Goal: Find specific page/section: Find specific page/section

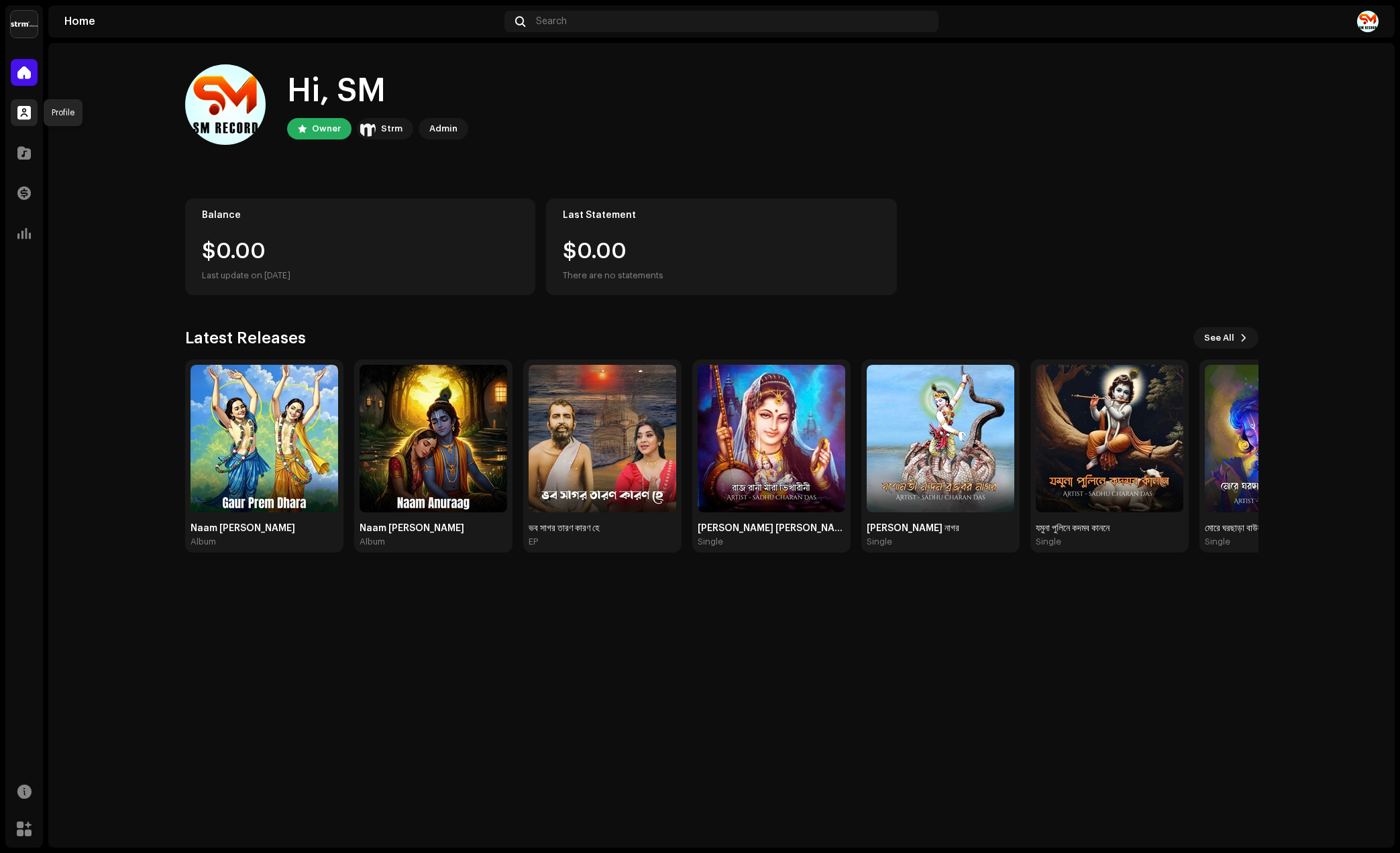
click at [29, 112] on span at bounding box center [24, 112] width 13 height 11
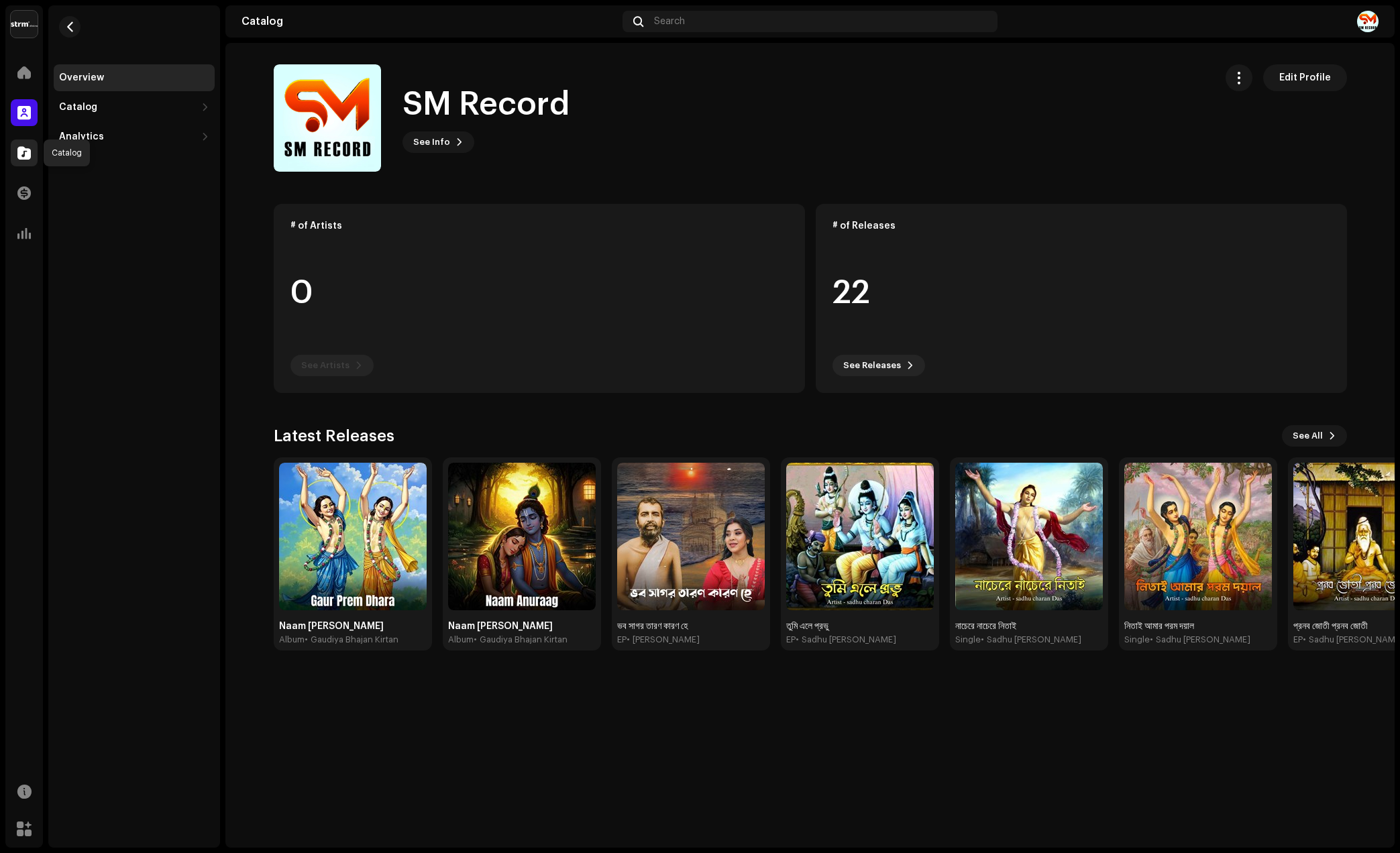
click at [16, 147] on div at bounding box center [24, 152] width 27 height 27
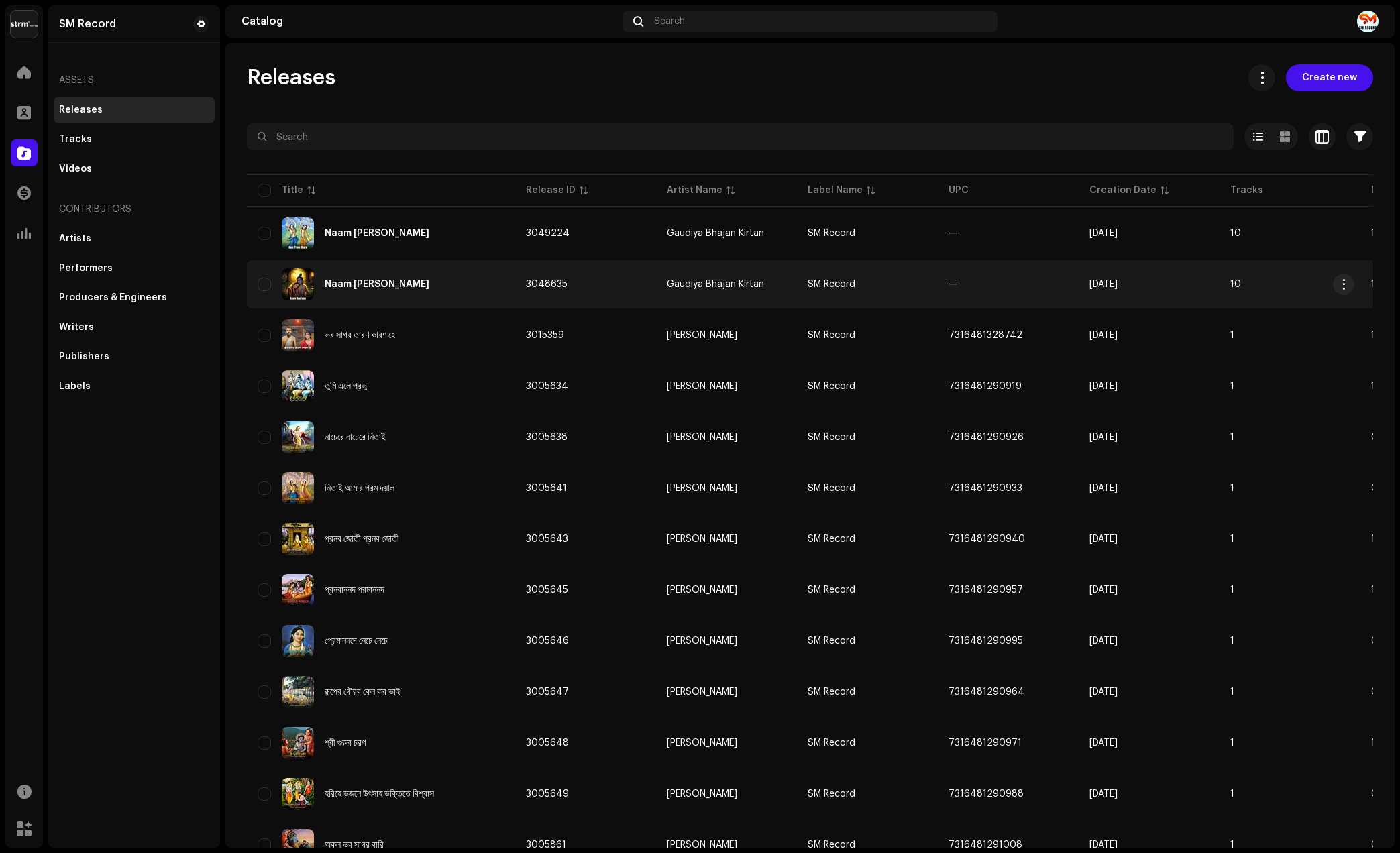
drag, startPoint x: 517, startPoint y: 287, endPoint x: 566, endPoint y: 291, distance: 49.2
click at [566, 291] on td "3048635" at bounding box center [585, 284] width 141 height 48
